Goal: Find specific page/section

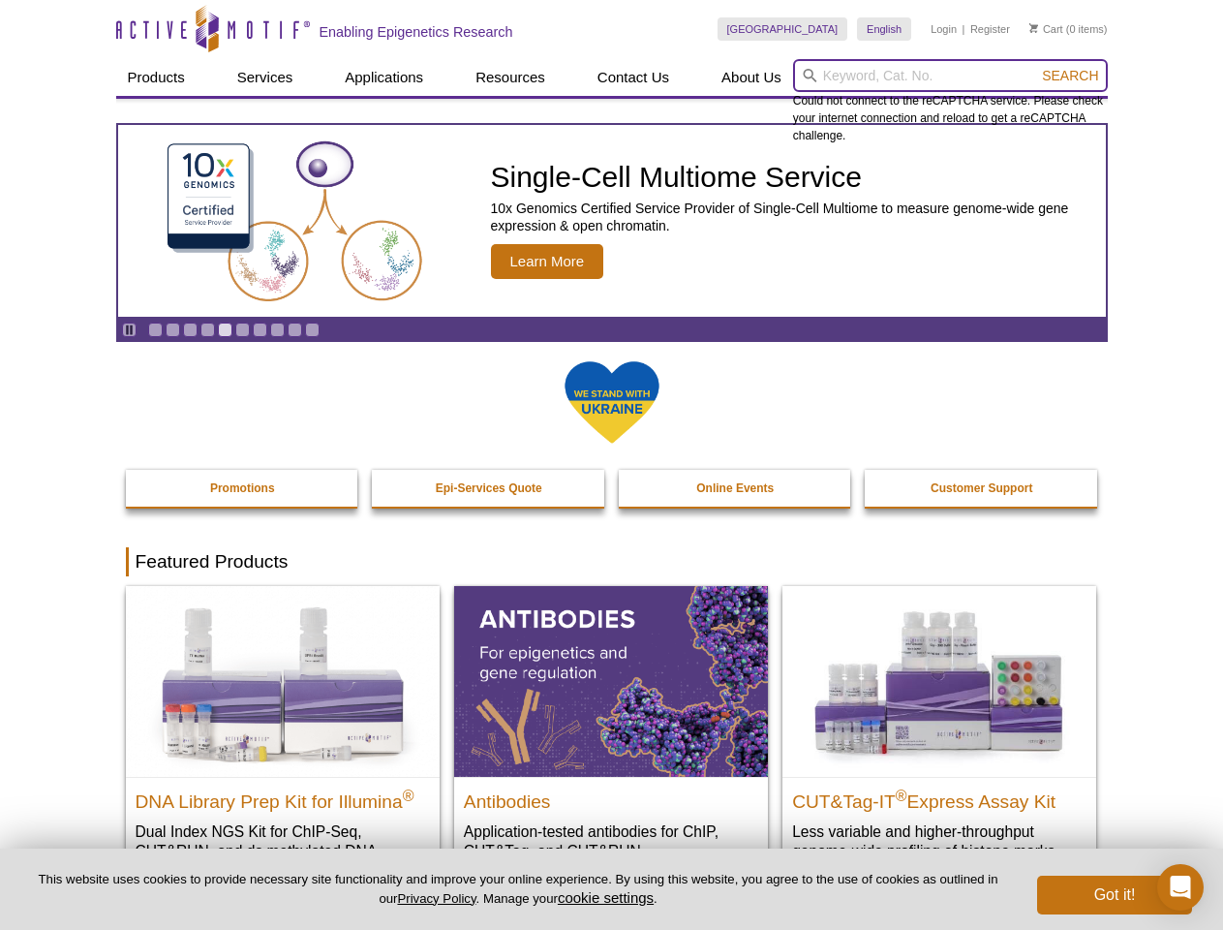
click at [950, 76] on input "search" at bounding box center [950, 75] width 315 height 33
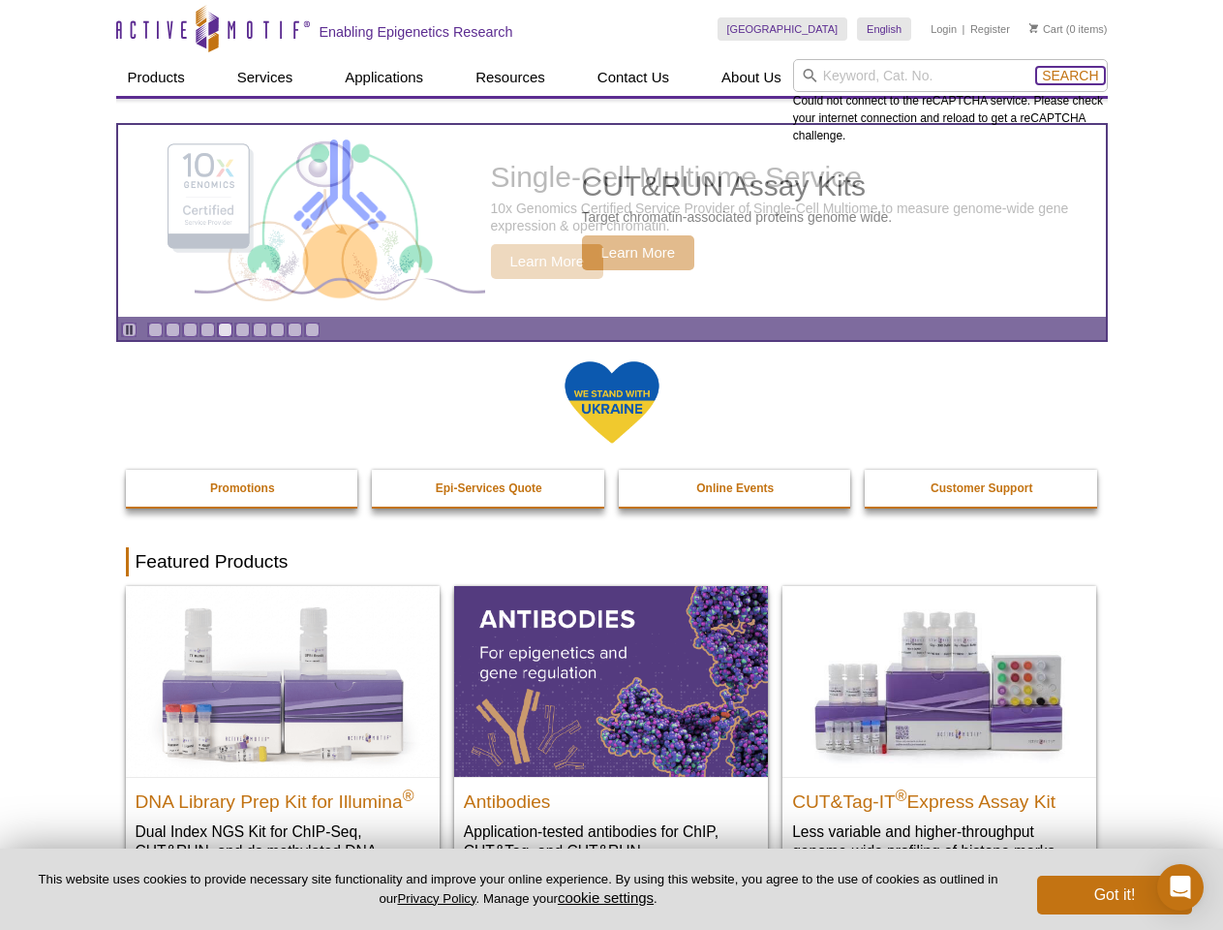
click at [1070, 76] on span "Search" at bounding box center [1070, 75] width 56 height 15
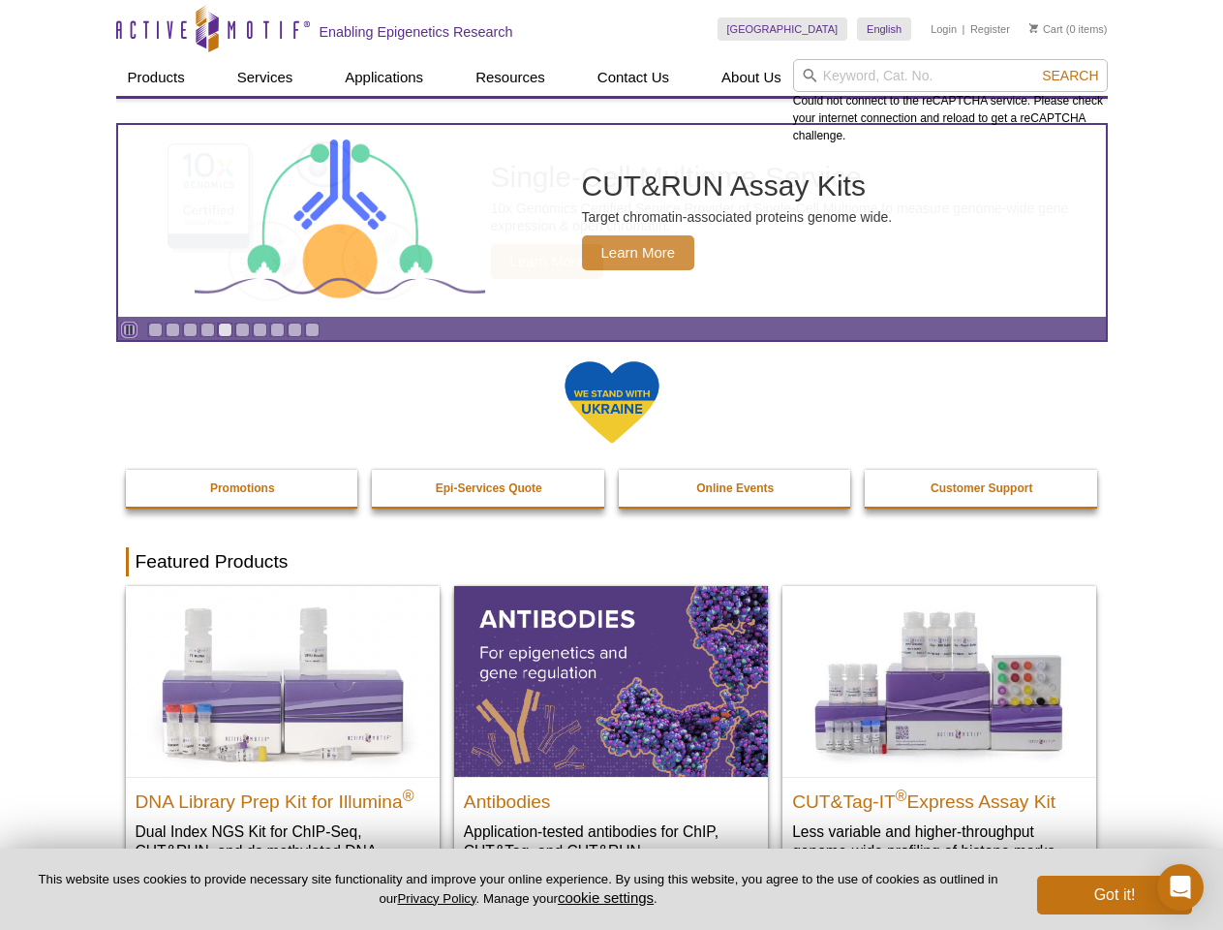
click at [129, 329] on icon "Pause" at bounding box center [129, 329] width 13 height 13
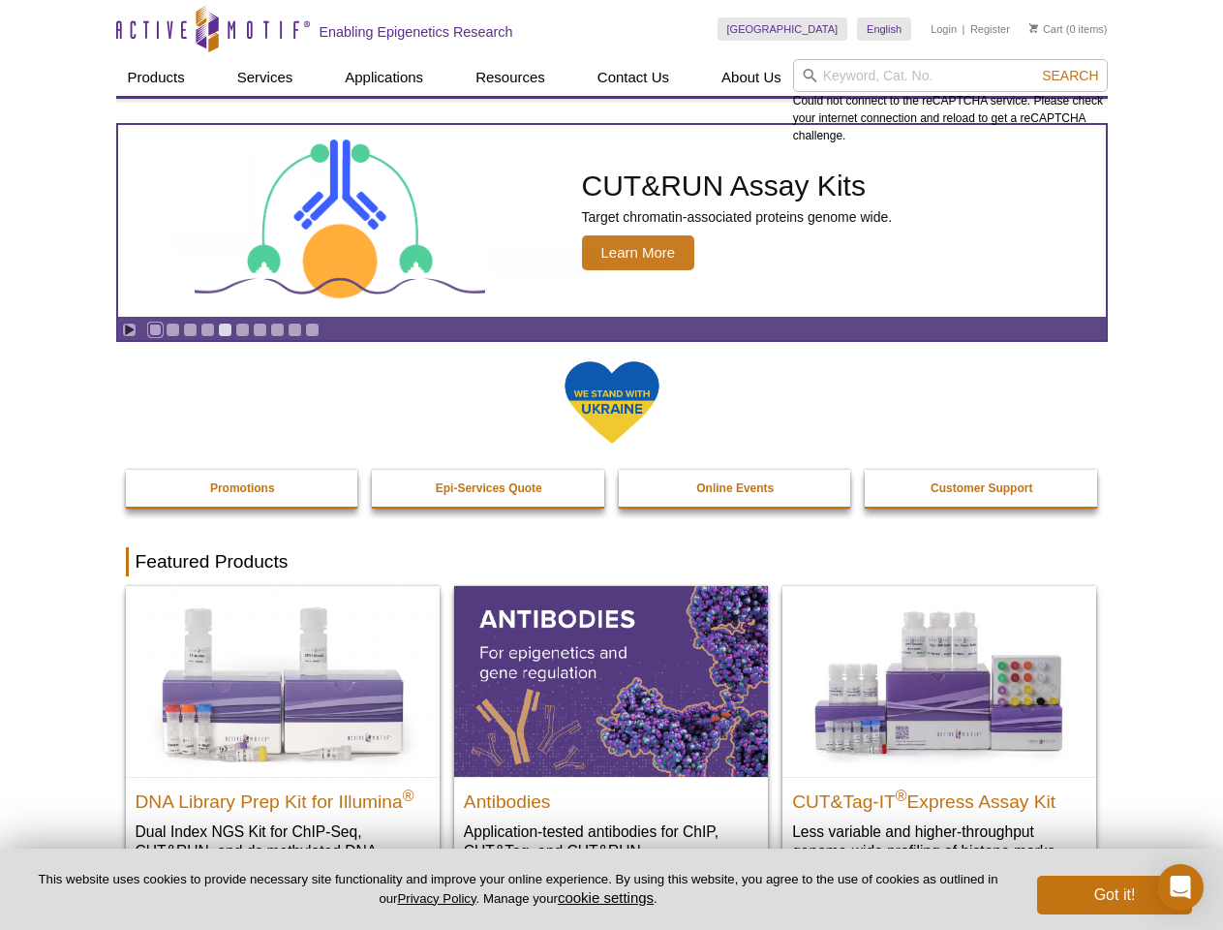
click at [155, 329] on link "Go to slide 1" at bounding box center [155, 330] width 15 height 15
click at [172, 329] on link "Go to slide 2" at bounding box center [173, 330] width 15 height 15
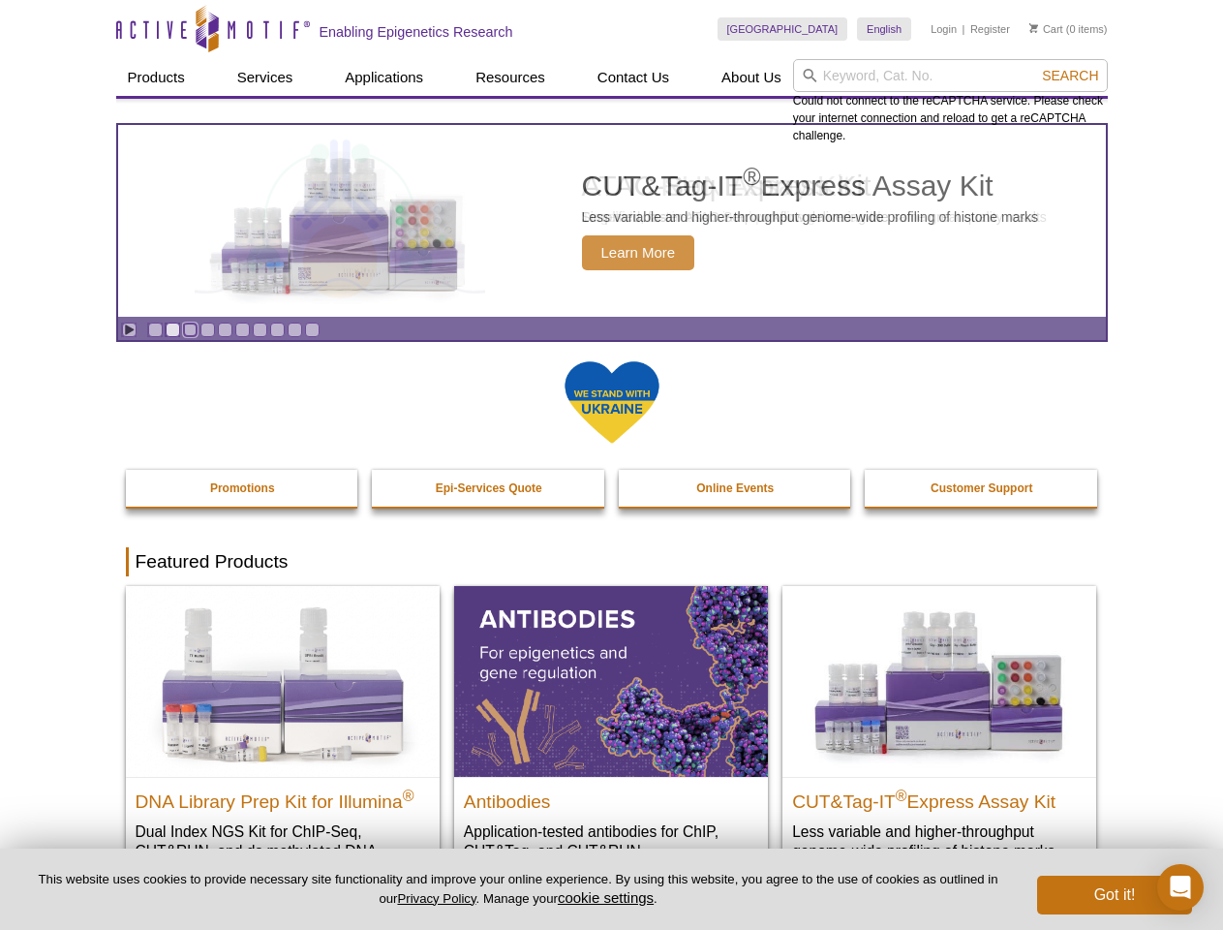
click at [190, 329] on link "Go to slide 3" at bounding box center [190, 330] width 15 height 15
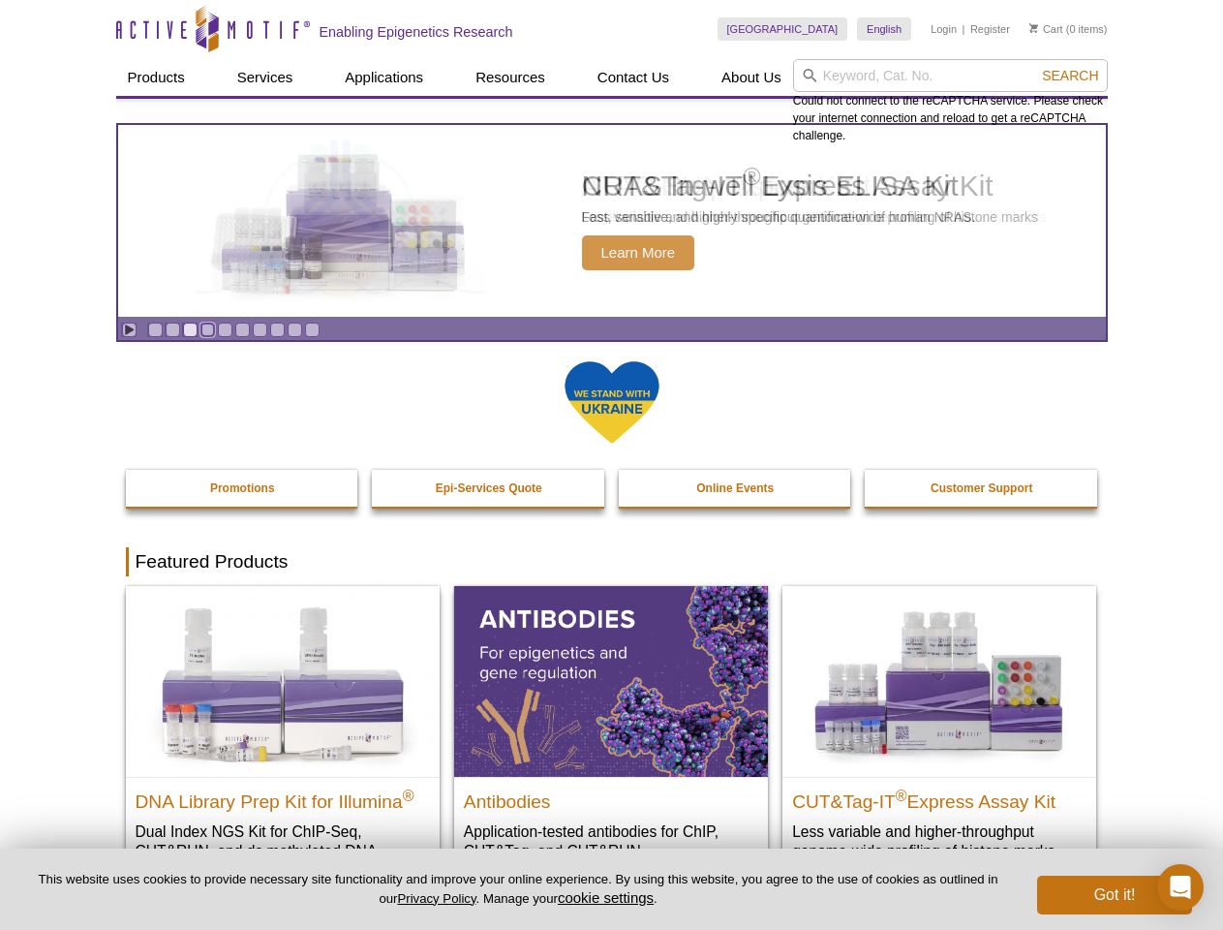
click at [207, 329] on link "Go to slide 4" at bounding box center [207, 330] width 15 height 15
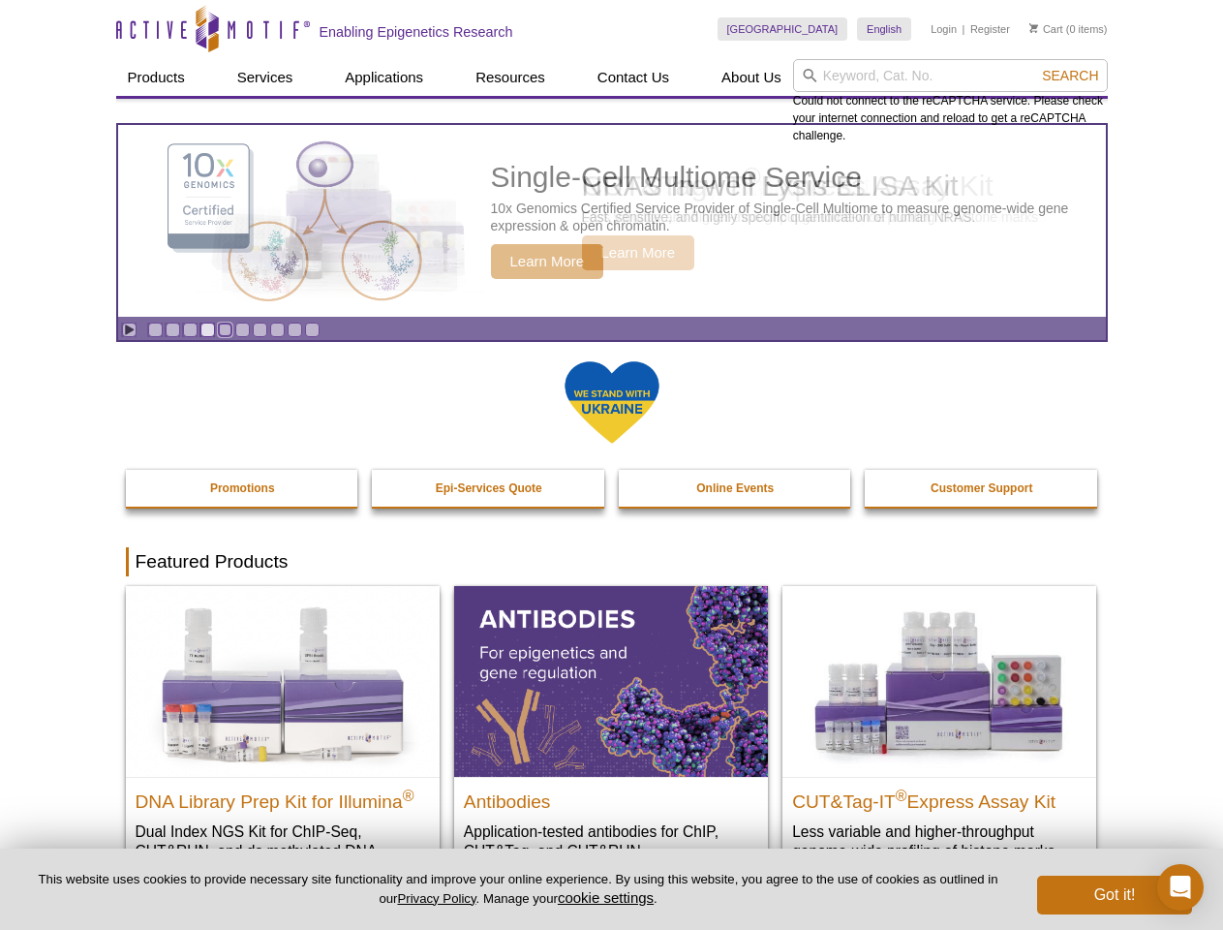
click at [225, 329] on link "Go to slide 5" at bounding box center [225, 330] width 15 height 15
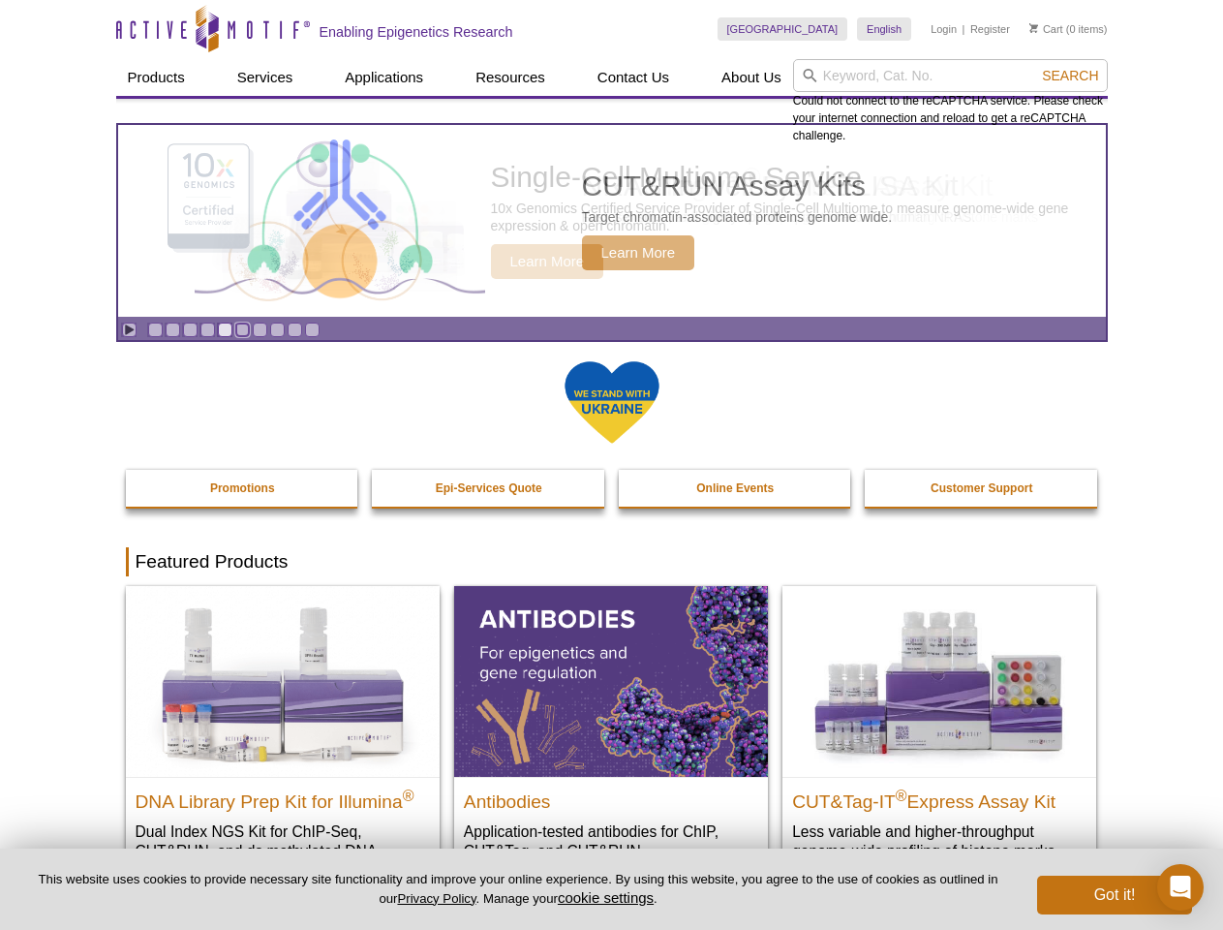
click at [242, 329] on link "Go to slide 6" at bounding box center [242, 330] width 15 height 15
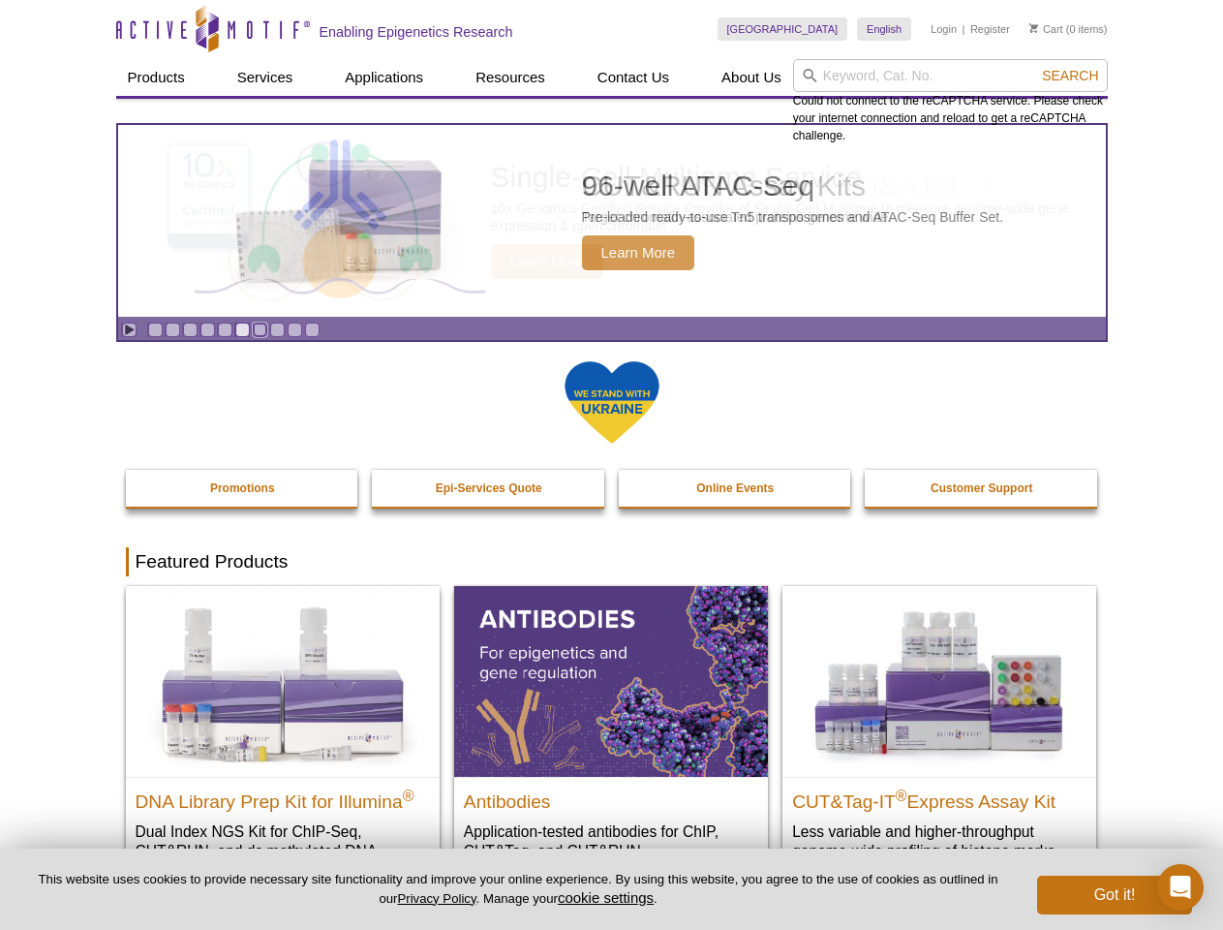
click at [260, 329] on link "Go to slide 7" at bounding box center [260, 330] width 15 height 15
